Goal: Navigation & Orientation: Go to known website

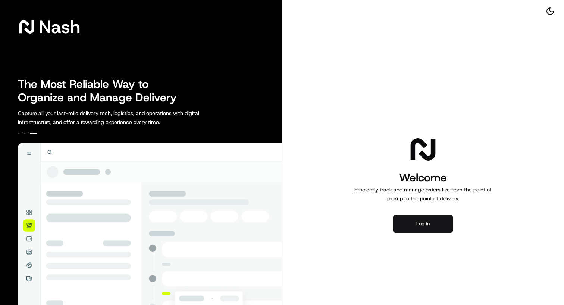
click at [442, 219] on button "Log in" at bounding box center [423, 224] width 60 height 18
